Goal: Use online tool/utility: Utilize a website feature to perform a specific function

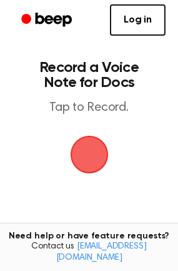
drag, startPoint x: 0, startPoint y: 0, endPoint x: 93, endPoint y: 151, distance: 177.1
click at [93, 151] on span "button" at bounding box center [89, 154] width 53 height 53
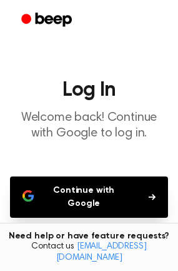
click at [94, 190] on button "Continue with Google" at bounding box center [89, 197] width 158 height 41
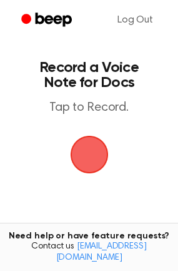
click at [92, 163] on span "button" at bounding box center [89, 154] width 45 height 45
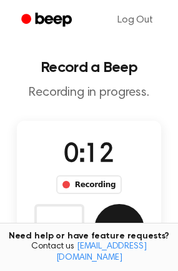
click at [126, 229] on button "Save" at bounding box center [120, 229] width 50 height 50
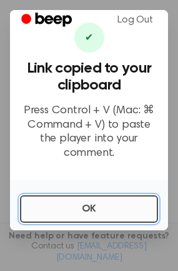
click at [109, 209] on button "OK" at bounding box center [89, 209] width 138 height 28
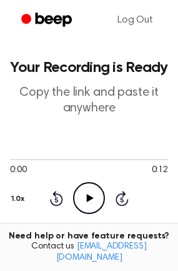
click at [85, 198] on icon "Play Audio" at bounding box center [89, 198] width 32 height 32
